Goal: Task Accomplishment & Management: Manage account settings

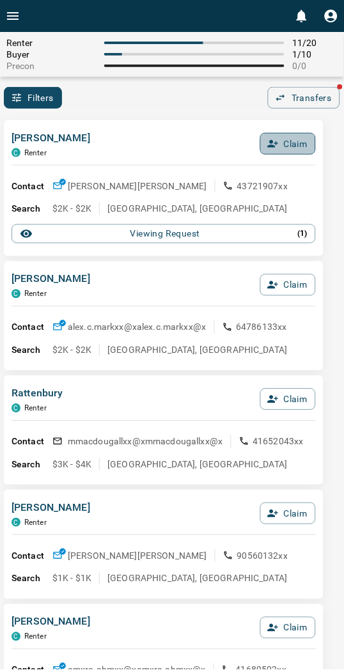
click at [283, 137] on button "Claim" at bounding box center [288, 144] width 56 height 22
click at [283, 143] on button "Confirm Claim" at bounding box center [269, 144] width 91 height 22
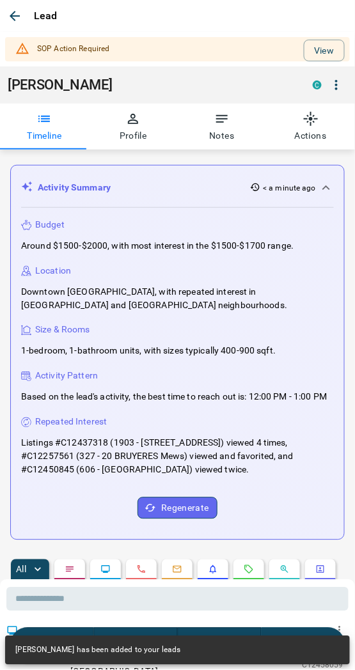
click at [311, 43] on button "View" at bounding box center [324, 51] width 41 height 22
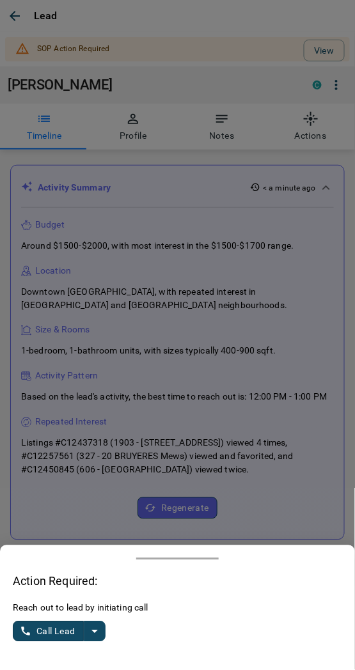
click at [92, 636] on icon "split button" at bounding box center [94, 631] width 15 height 15
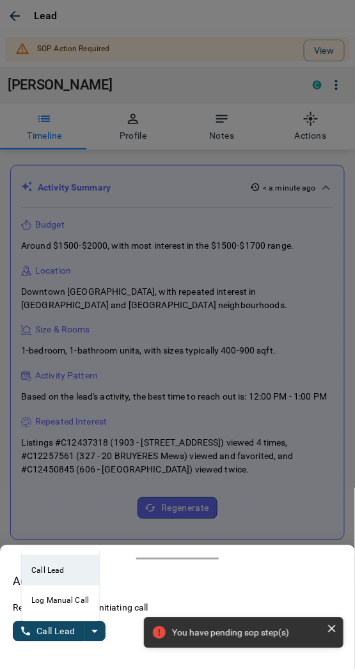
click at [53, 609] on li "Log Manual Call" at bounding box center [60, 601] width 78 height 31
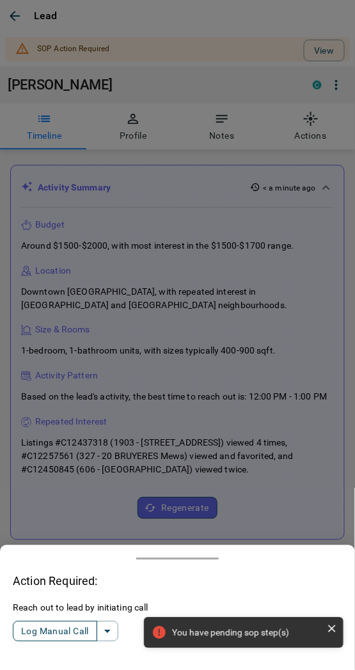
click at [31, 636] on button "Log Manual Call" at bounding box center [55, 632] width 84 height 20
click at [29, 633] on button "Yes" at bounding box center [26, 632] width 26 height 20
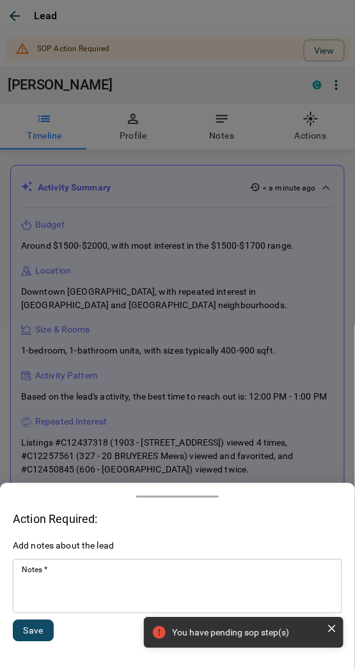
click at [86, 599] on textarea "Notes   *" at bounding box center [177, 586] width 311 height 43
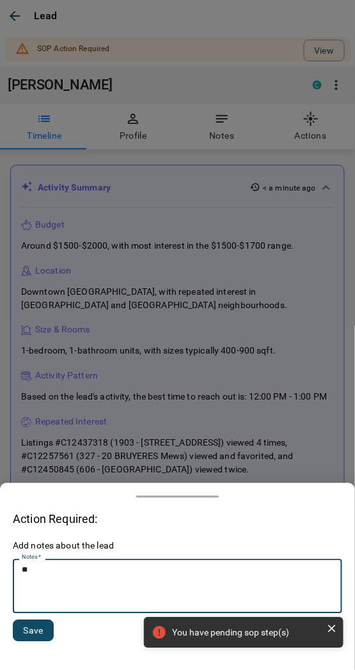
type textarea "*"
type textarea "*********"
click at [35, 634] on button "Save" at bounding box center [33, 631] width 41 height 22
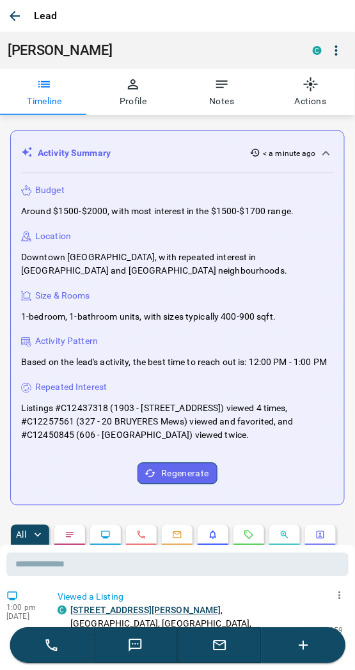
click at [16, 15] on icon "button" at bounding box center [15, 16] width 10 height 10
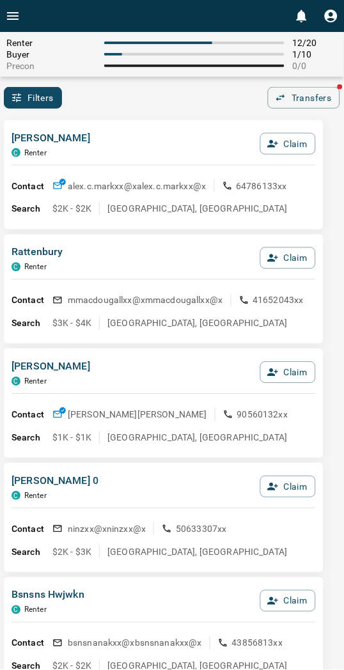
click at [146, 102] on div "Filters 0 Transfers" at bounding box center [172, 98] width 344 height 22
click at [162, 145] on div "[PERSON_NAME] Claim" at bounding box center [164, 147] width 304 height 35
